Goal: Task Accomplishment & Management: Use online tool/utility

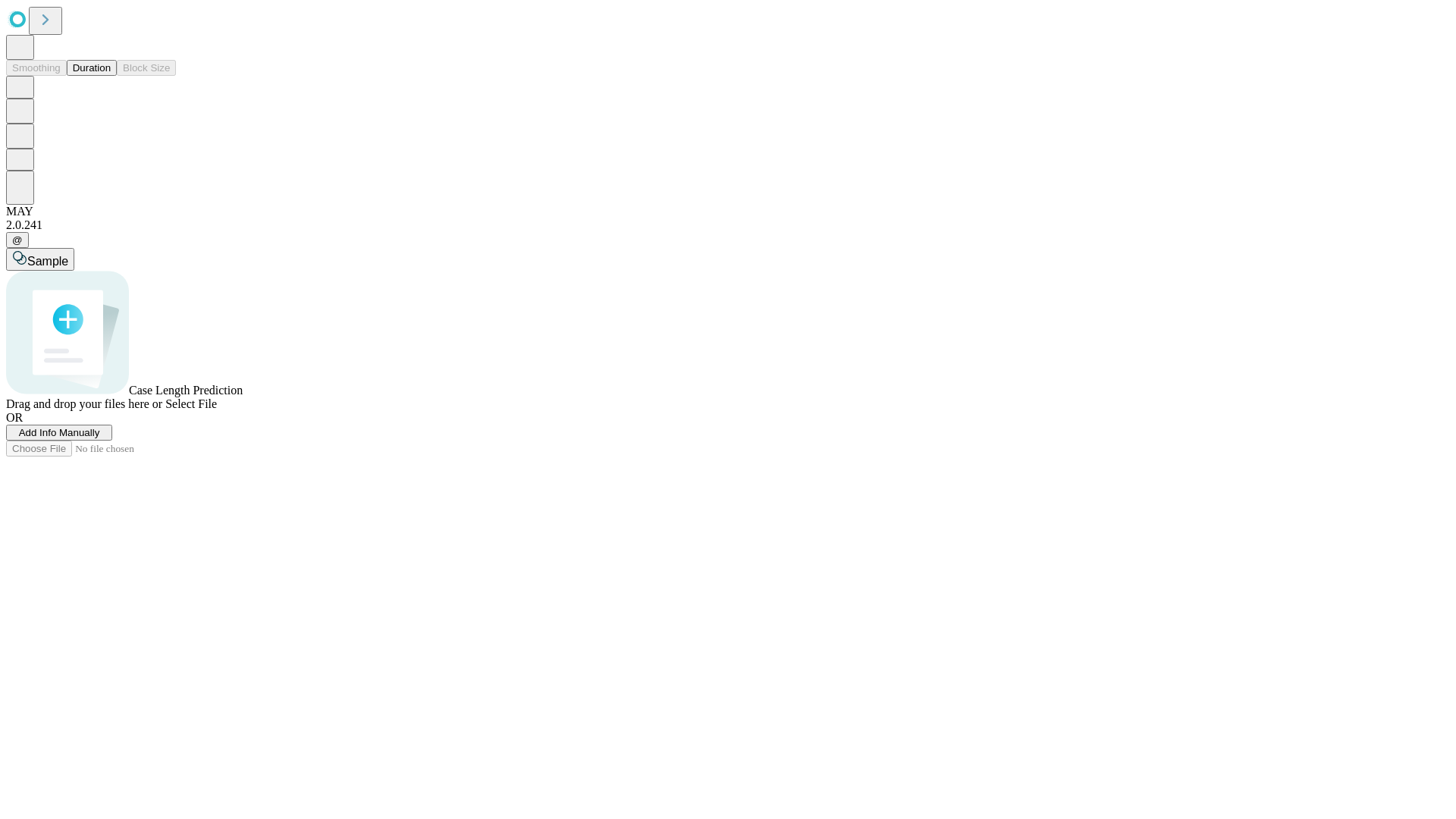
click at [111, 76] on button "Duration" at bounding box center [91, 68] width 50 height 16
click at [100, 438] on span "Add Info Manually" at bounding box center [60, 433] width 81 height 12
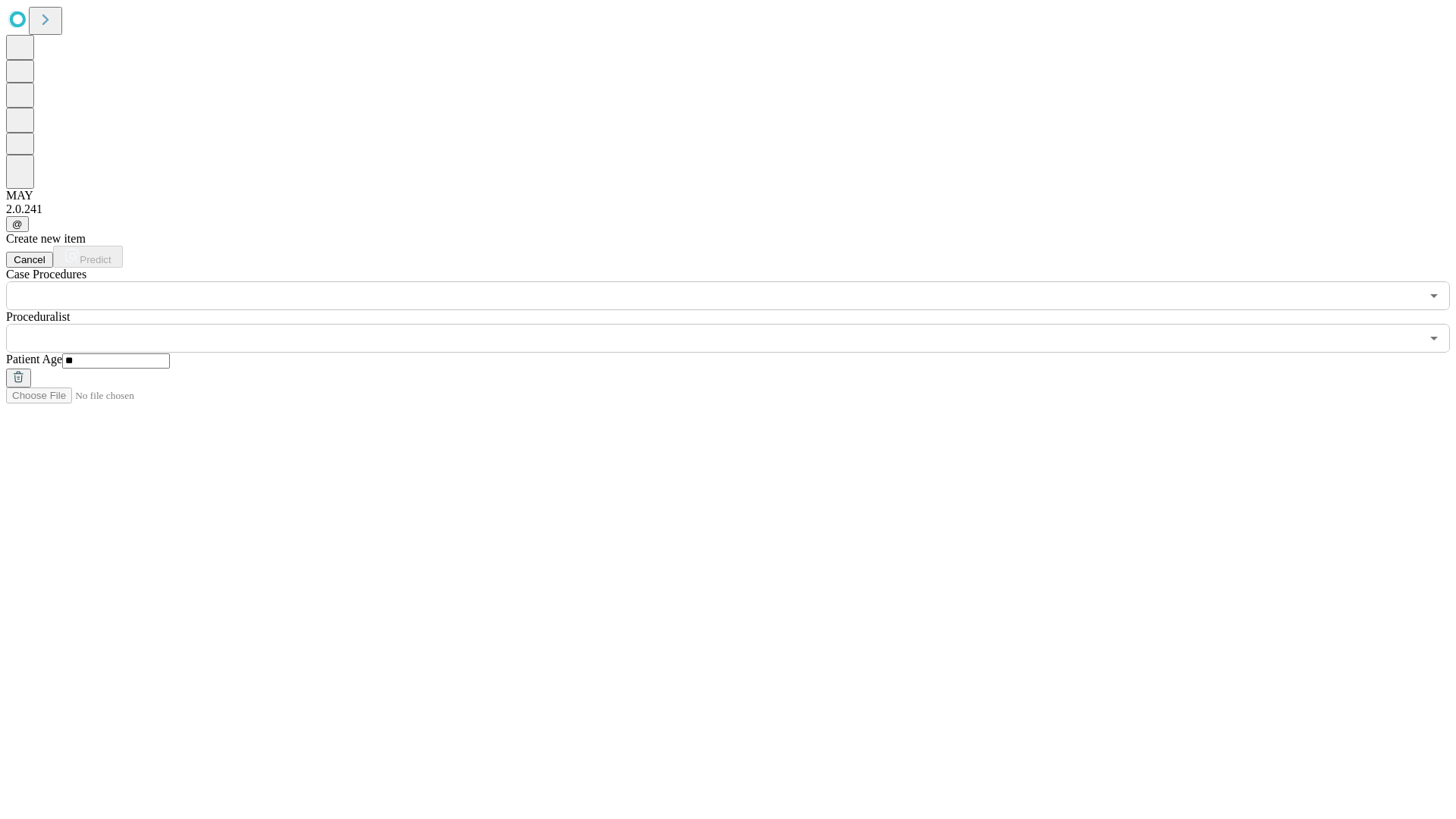
type input "**"
click at [739, 324] on input "text" at bounding box center [713, 338] width 1414 height 29
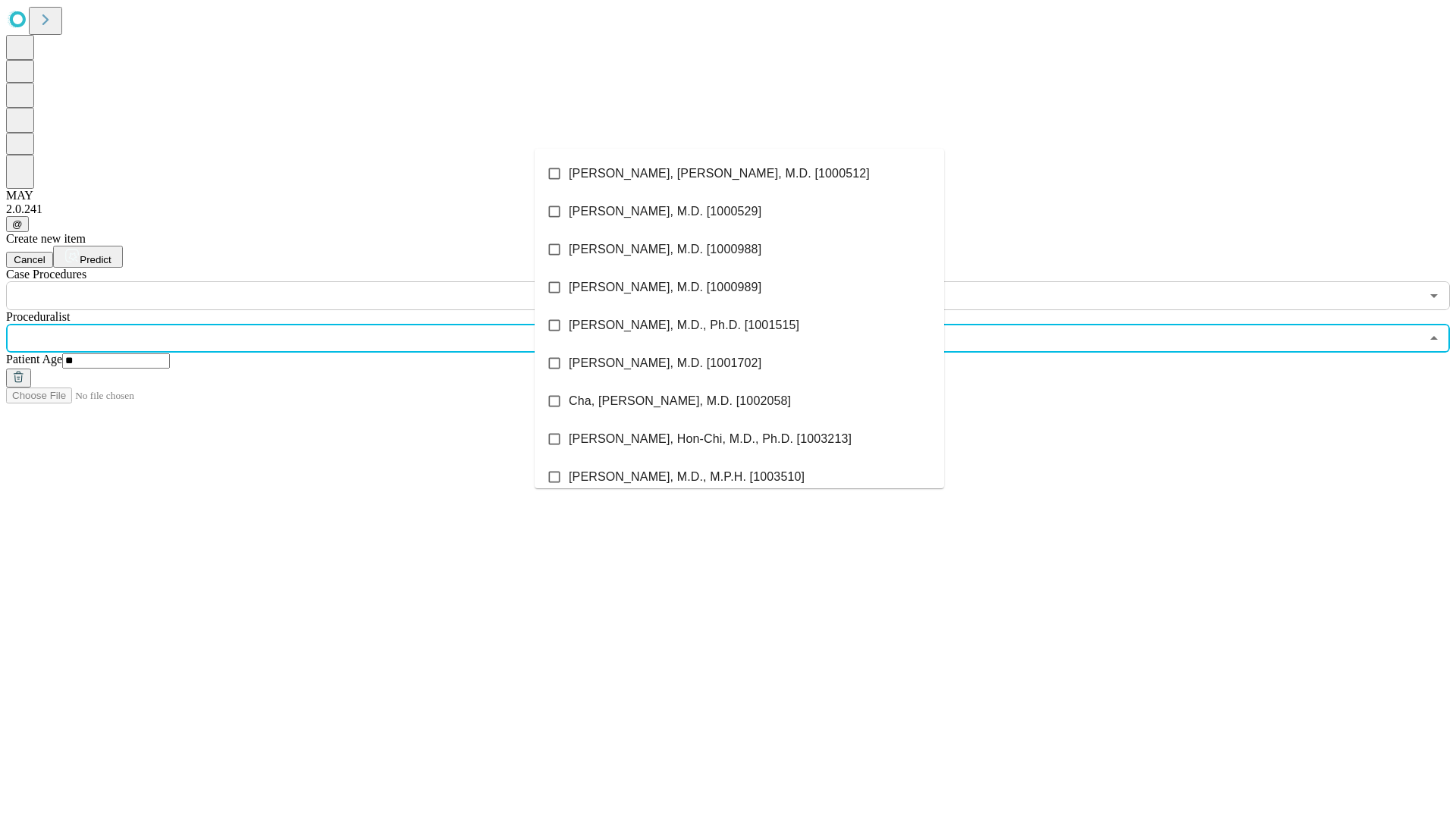
click at [740, 174] on li "[PERSON_NAME], [PERSON_NAME], M.D. [1000512]" at bounding box center [740, 173] width 410 height 38
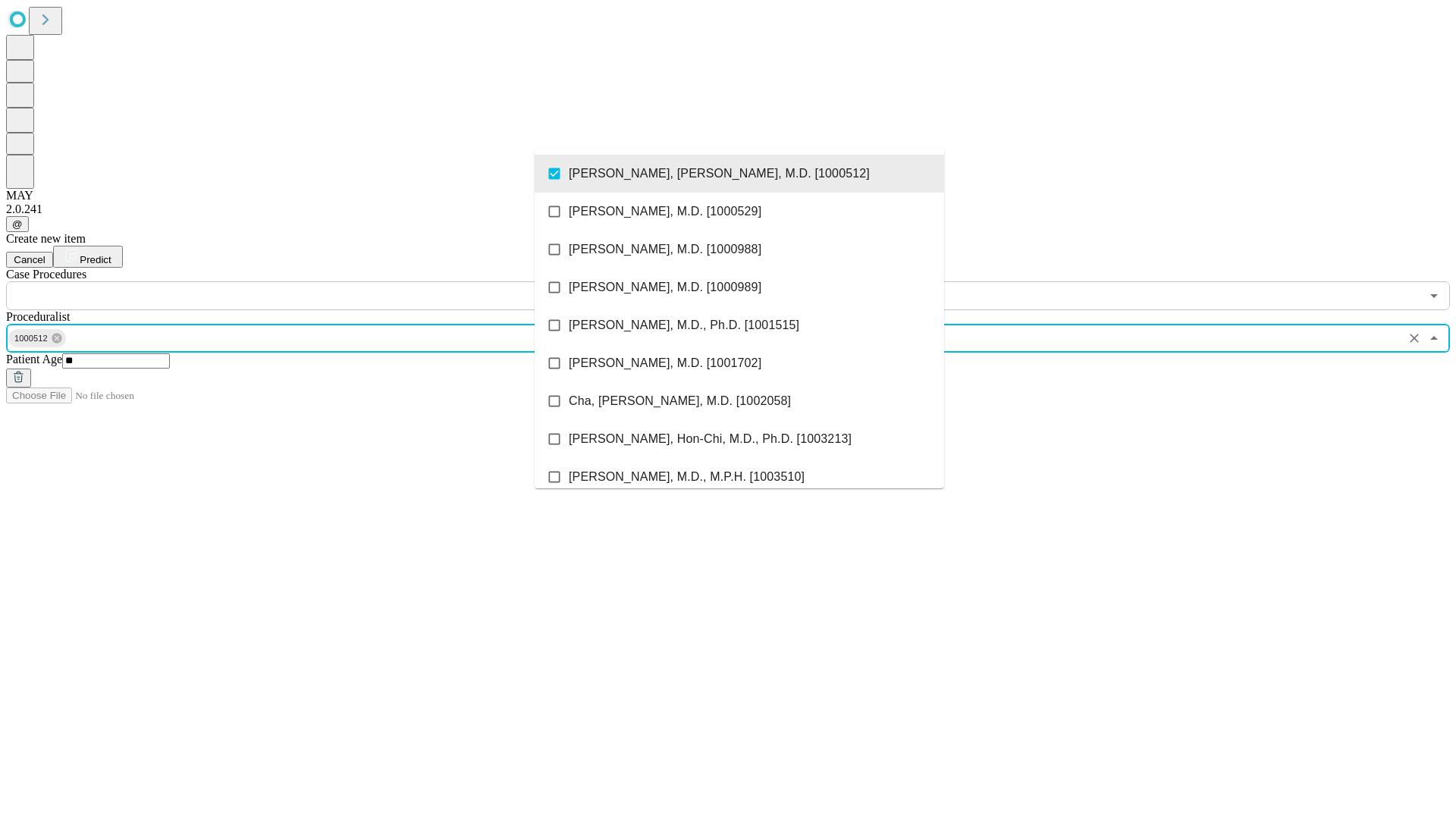
click at [318, 281] on input "text" at bounding box center [713, 295] width 1414 height 29
